Goal: Find specific page/section: Find specific page/section

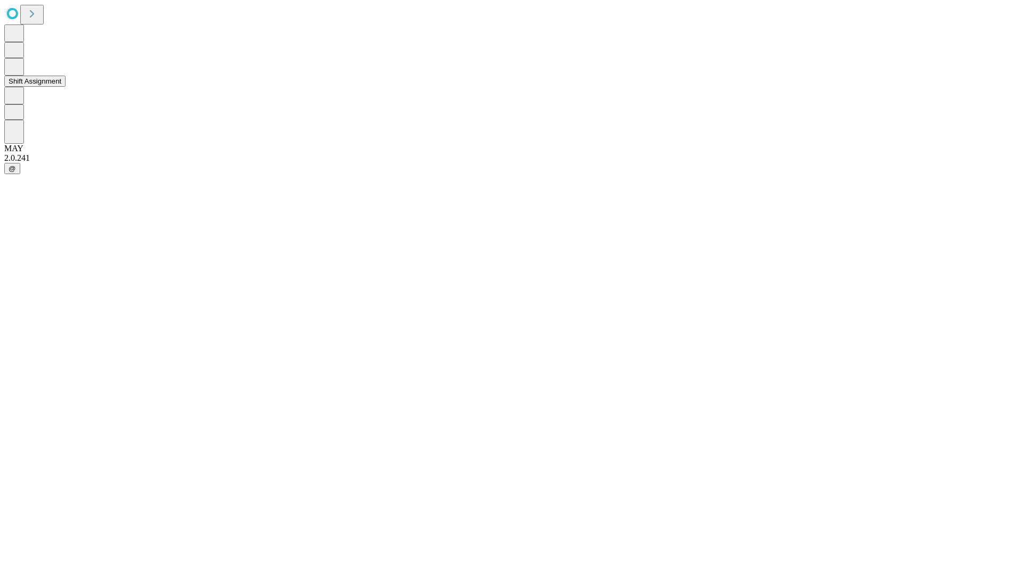
click at [66, 87] on button "Shift Assignment" at bounding box center [34, 81] width 61 height 11
